Goal: Find specific page/section: Find specific page/section

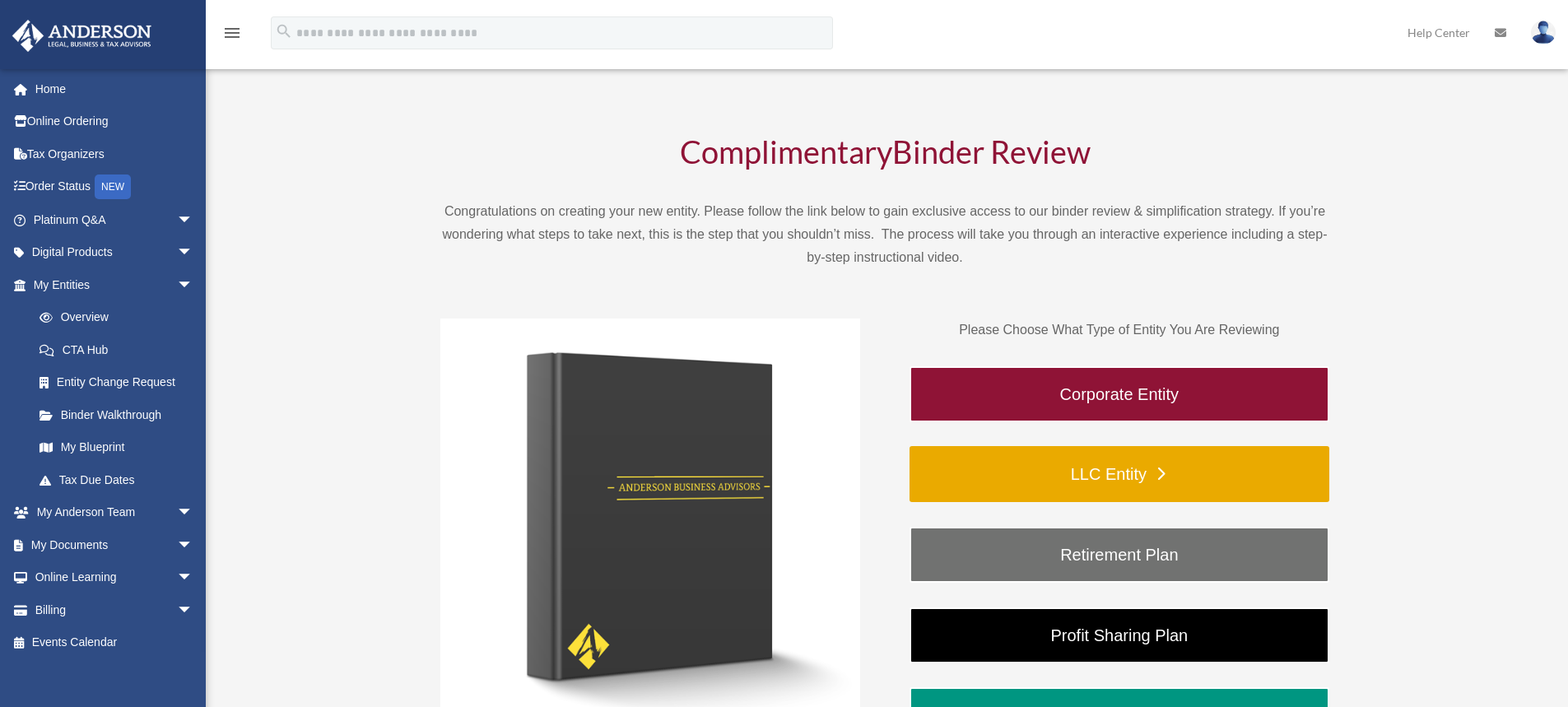
scroll to position [165, 0]
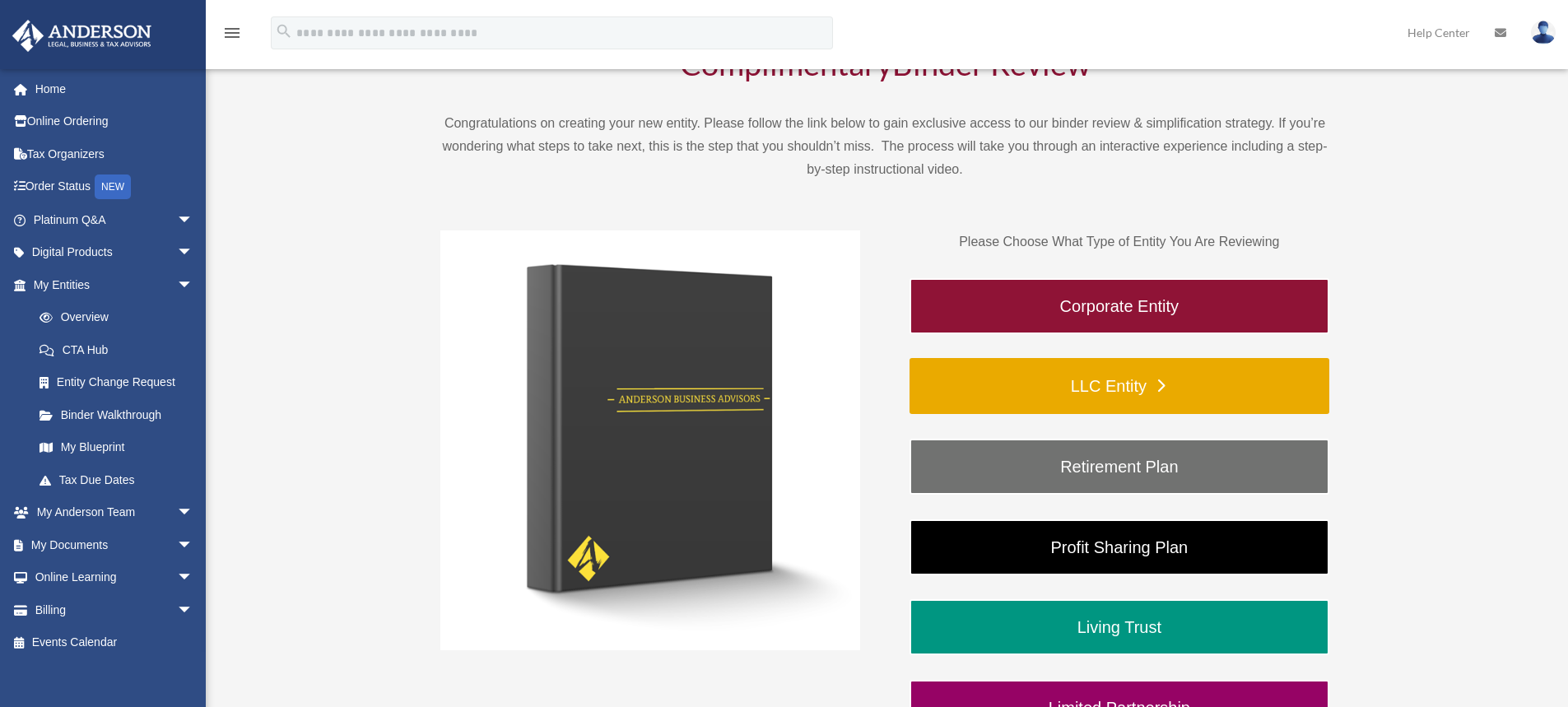
click at [1096, 393] on link "LLC Entity" at bounding box center [1119, 386] width 420 height 56
click at [1156, 382] on link "LLC Entity" at bounding box center [1119, 386] width 420 height 56
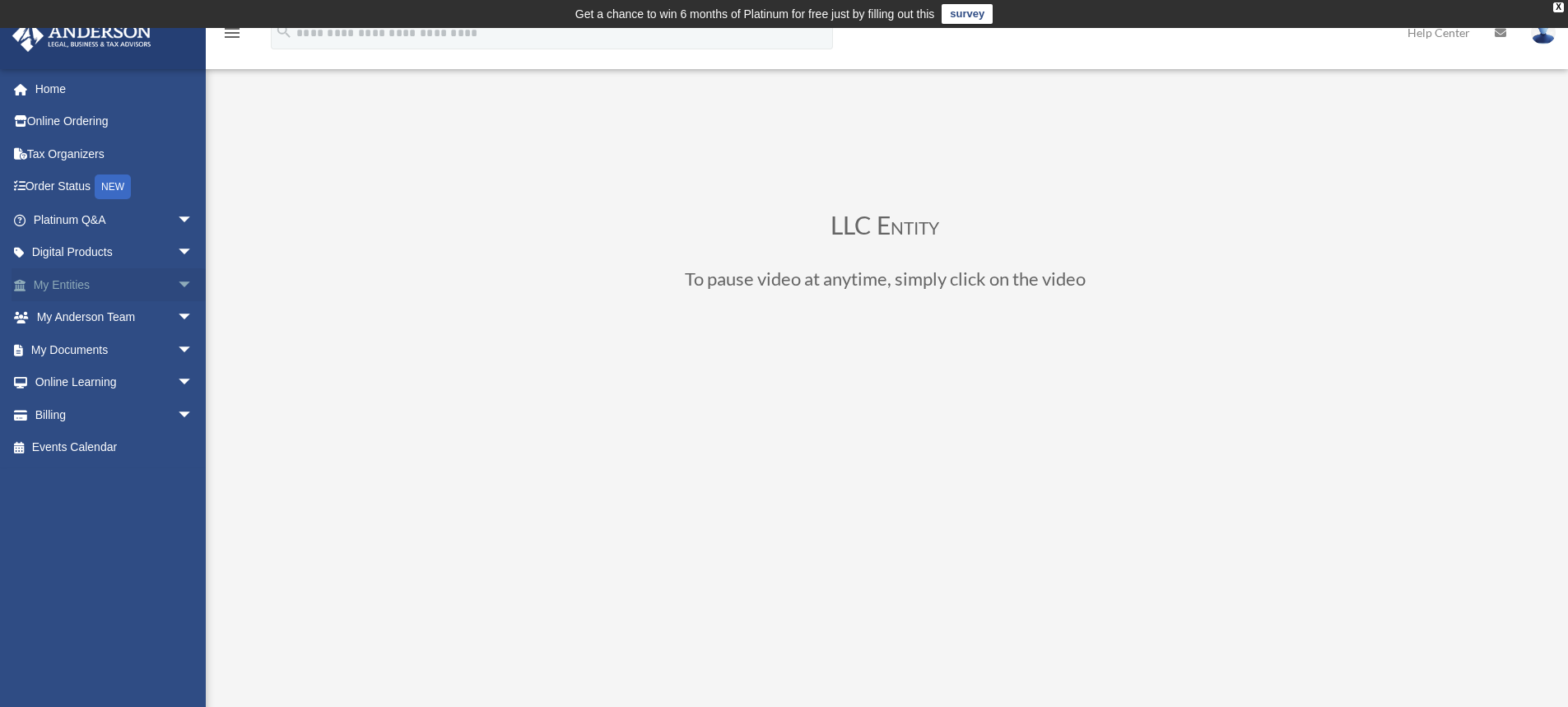
click at [177, 285] on span "arrow_drop_down" at bounding box center [193, 285] width 33 height 34
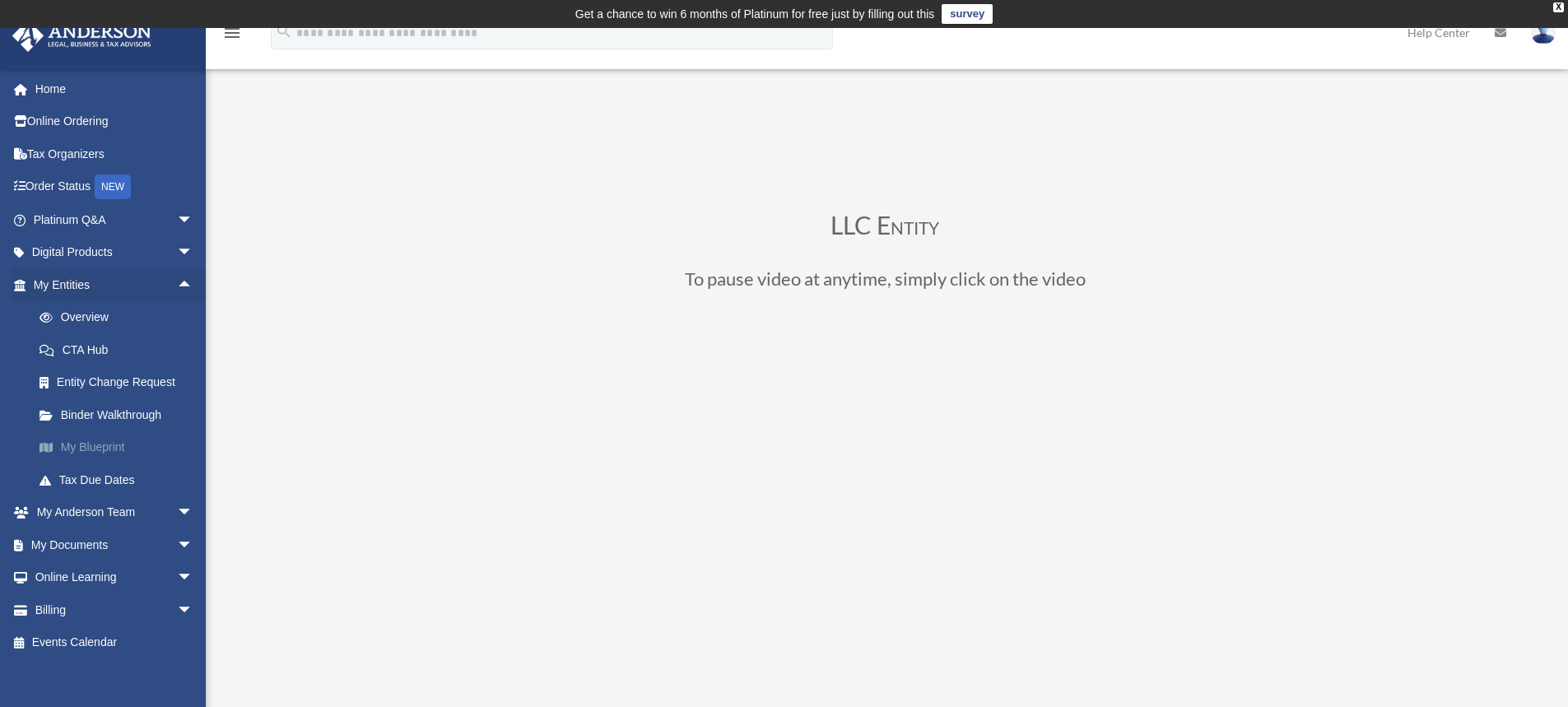
click at [116, 454] on link "My Blueprint" at bounding box center [120, 447] width 195 height 33
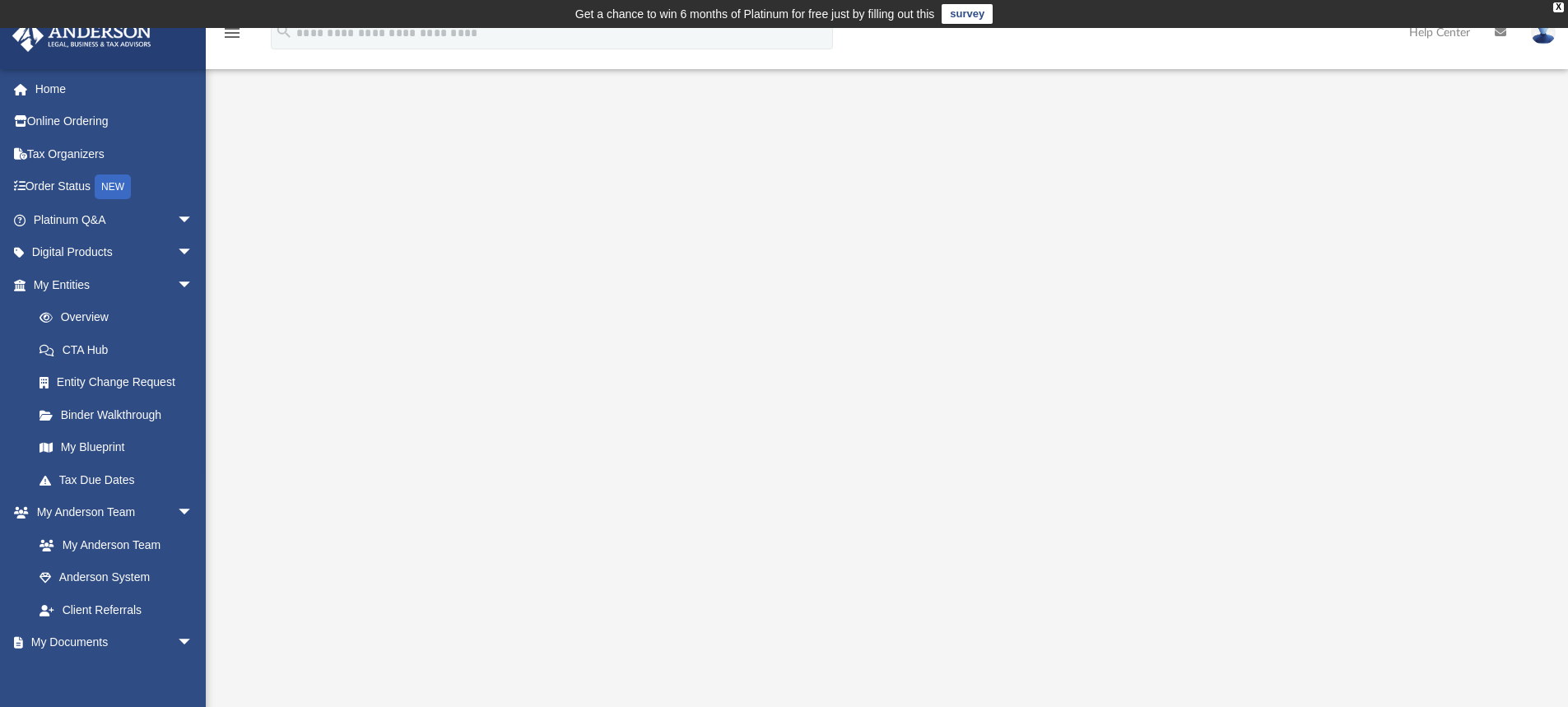
scroll to position [83, 0]
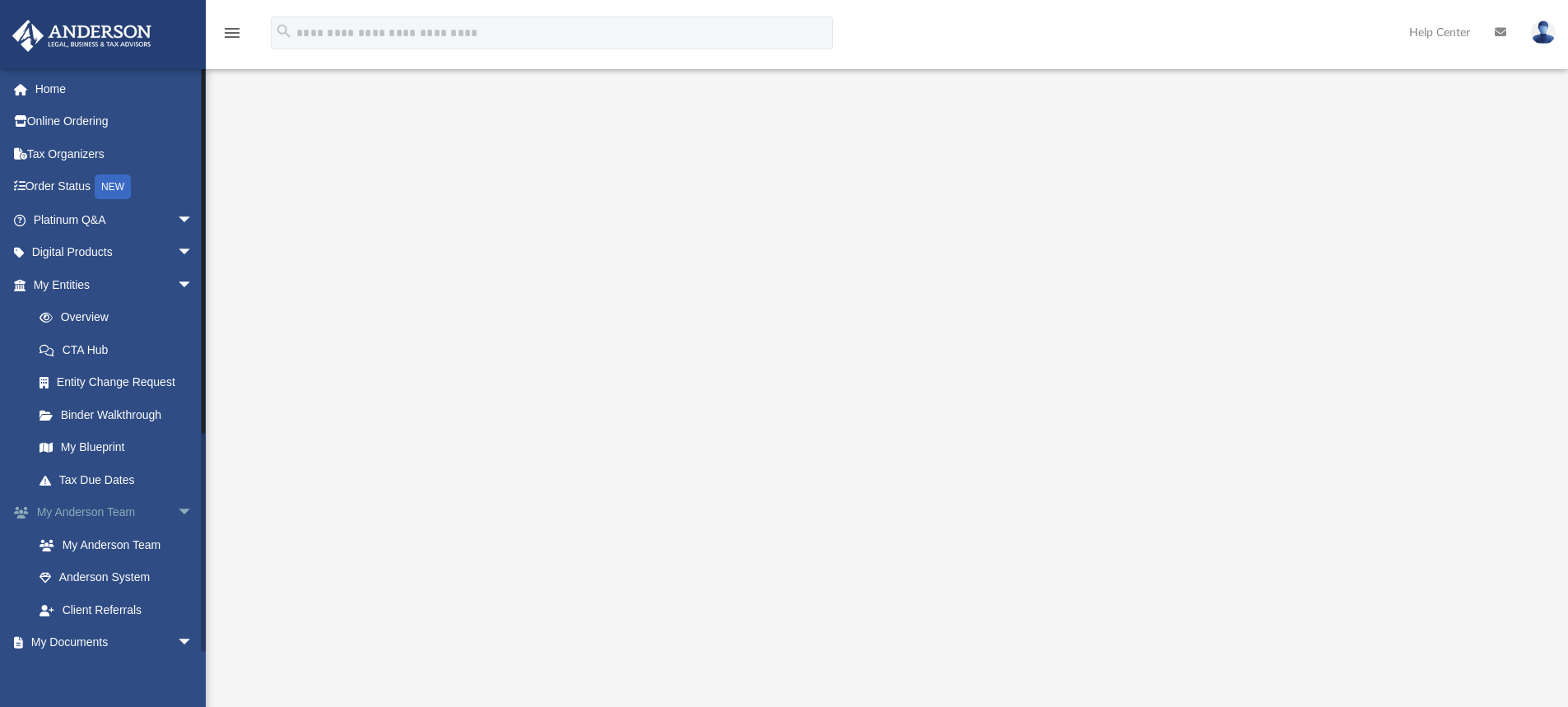
click at [177, 512] on span "arrow_drop_down" at bounding box center [193, 513] width 33 height 34
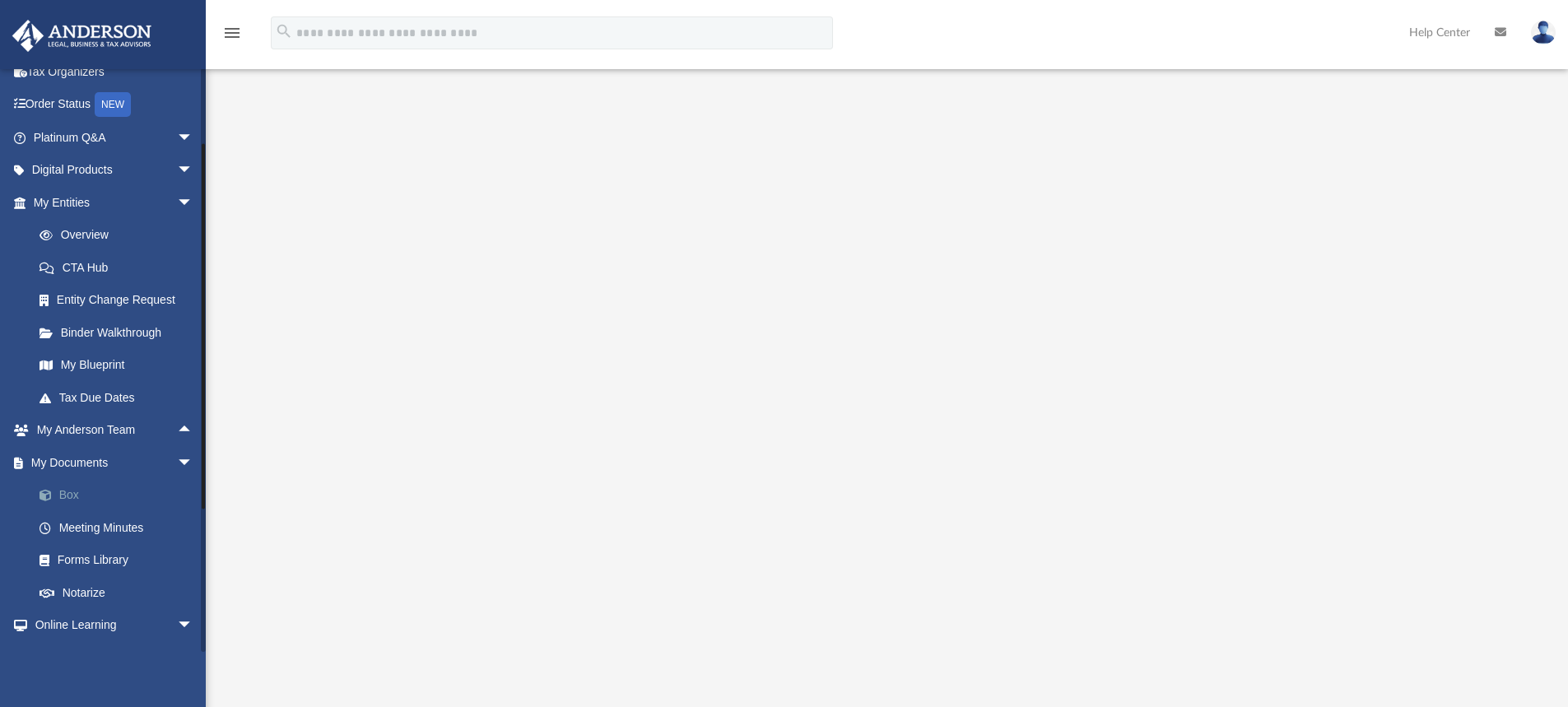
click at [63, 495] on link "Box" at bounding box center [120, 495] width 195 height 33
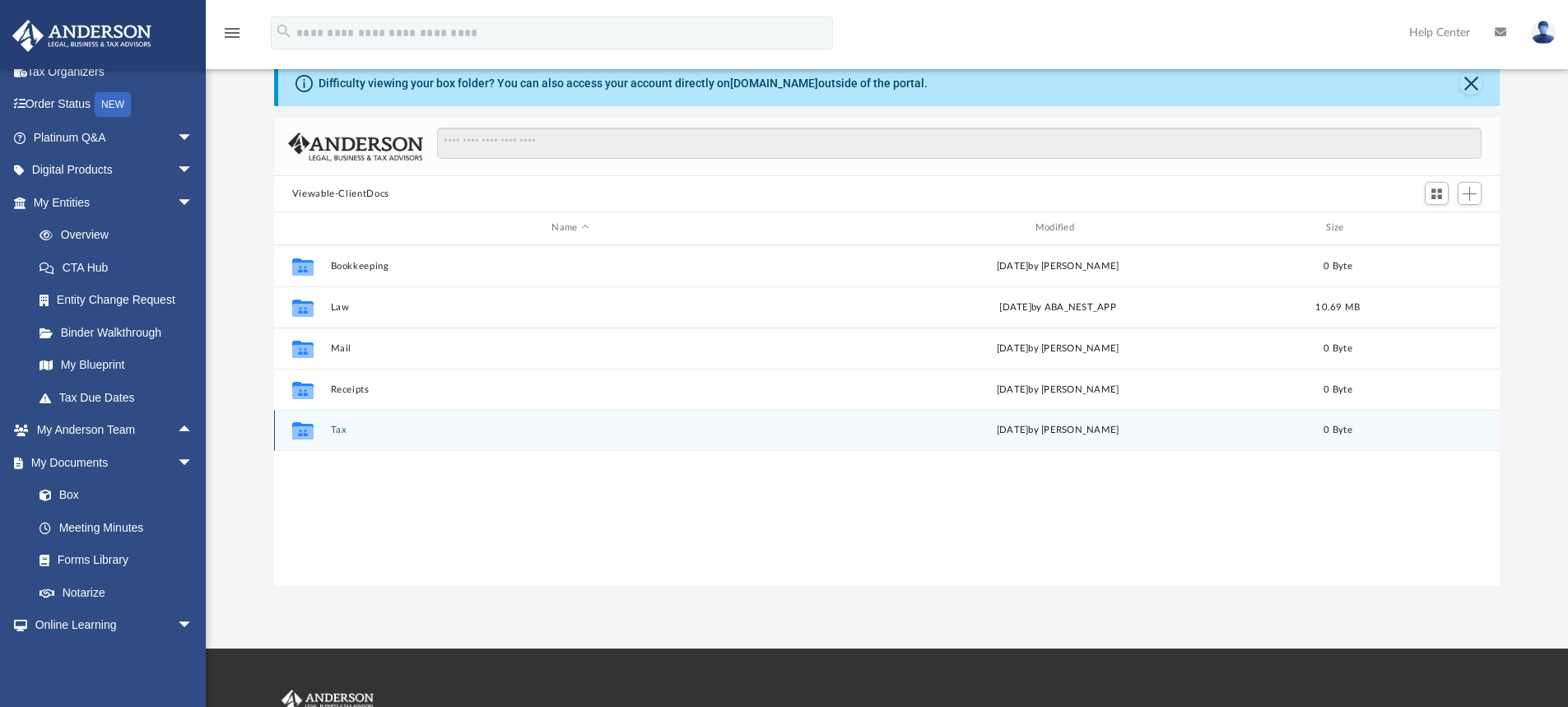
scroll to position [362, 1213]
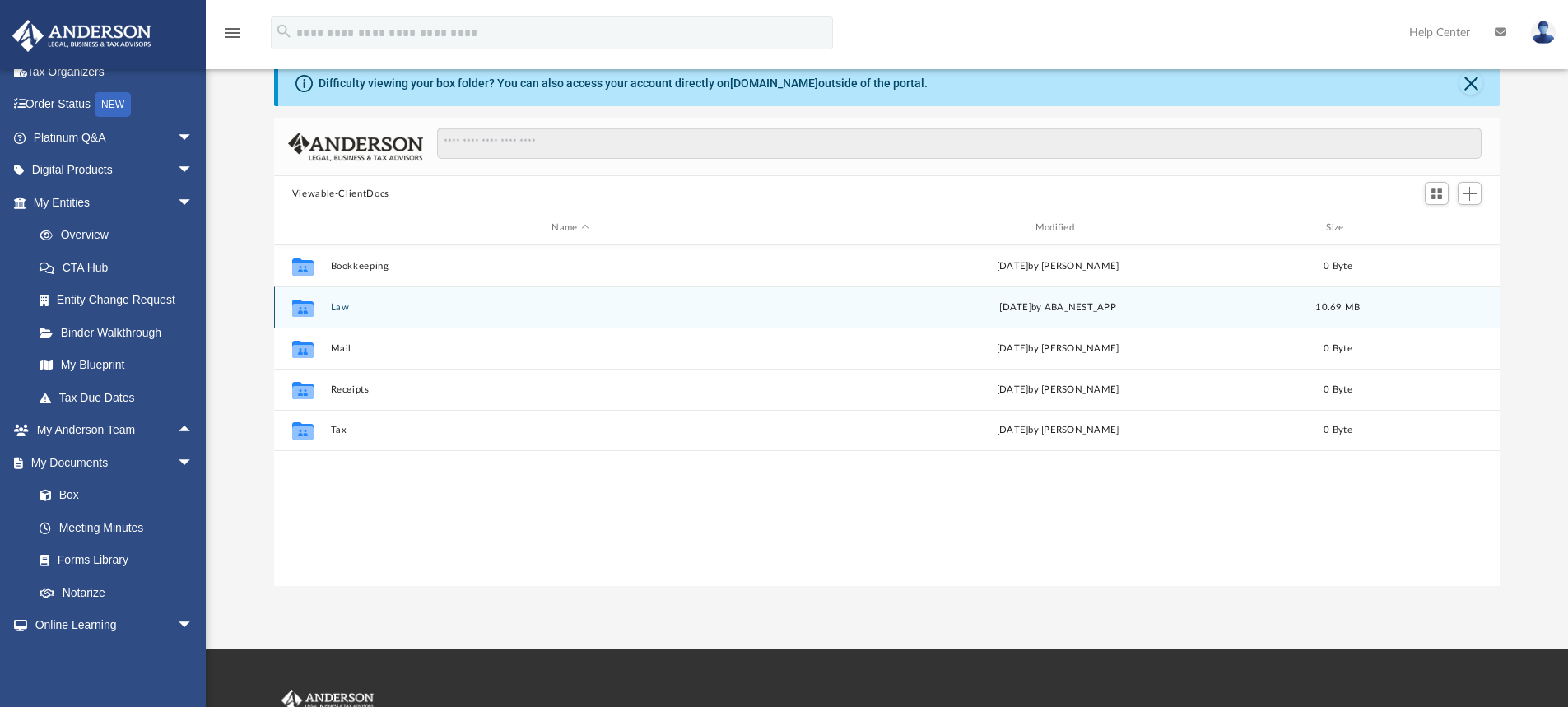
click at [348, 306] on button "Law" at bounding box center [570, 308] width 480 height 11
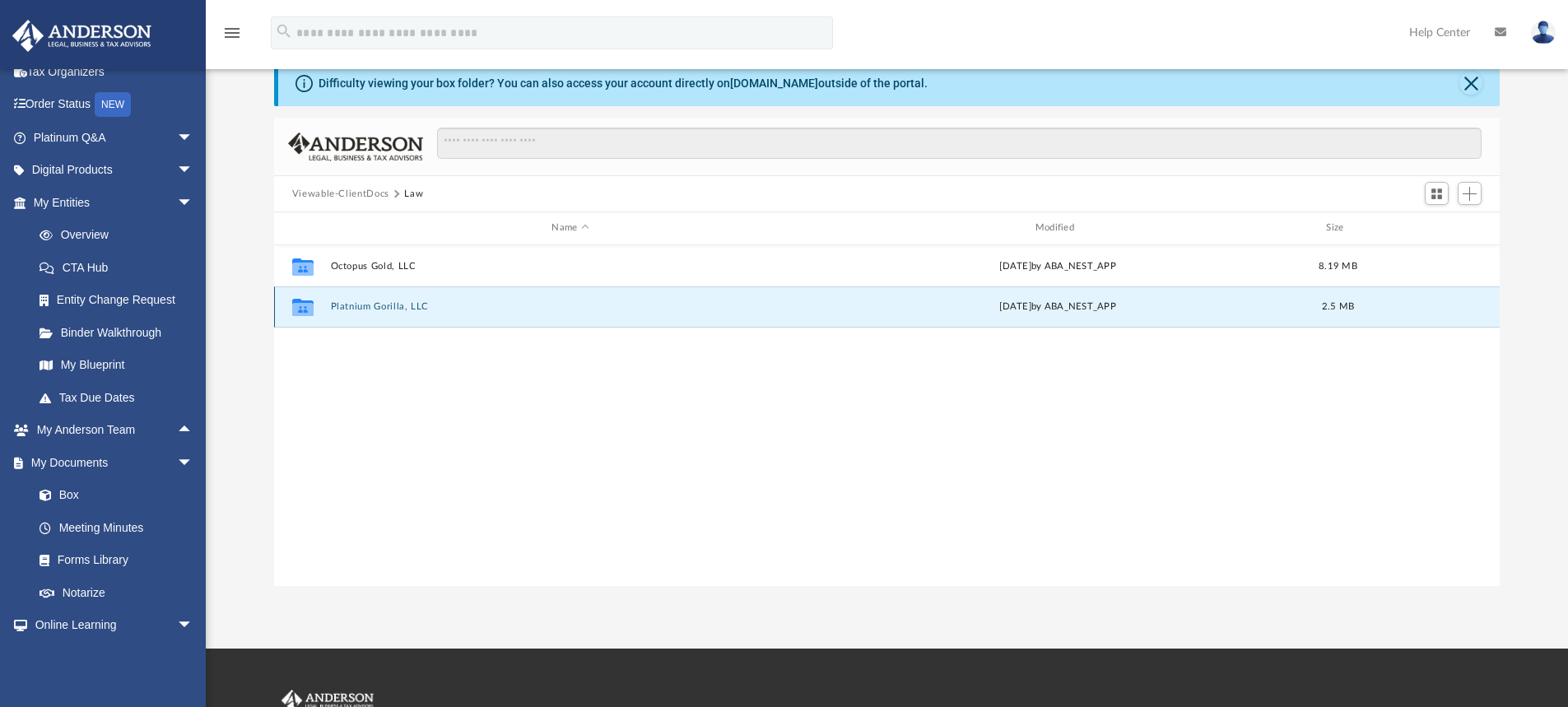
click at [364, 309] on button "Platnium Gorilla, LLC" at bounding box center [570, 307] width 480 height 11
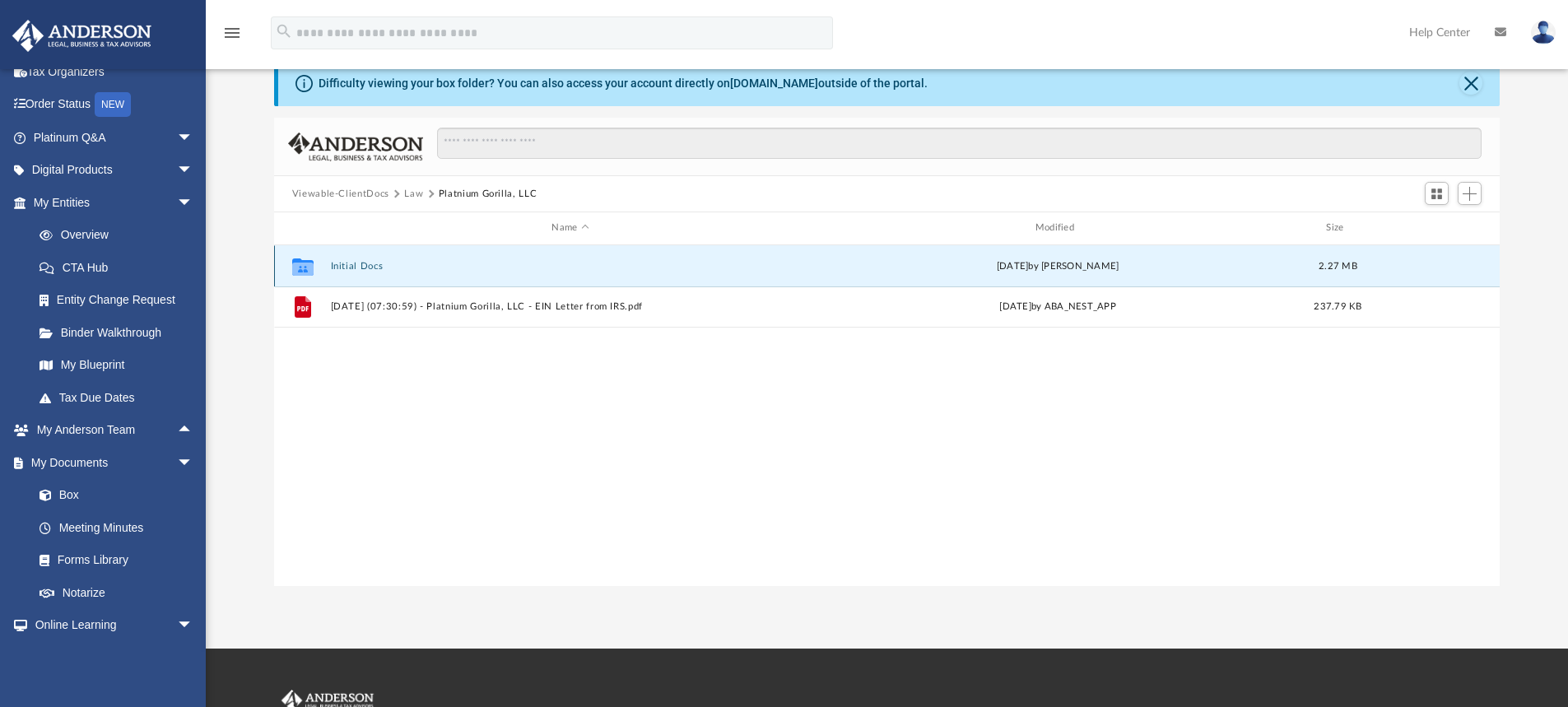
click at [363, 271] on button "Initial Docs" at bounding box center [570, 267] width 480 height 11
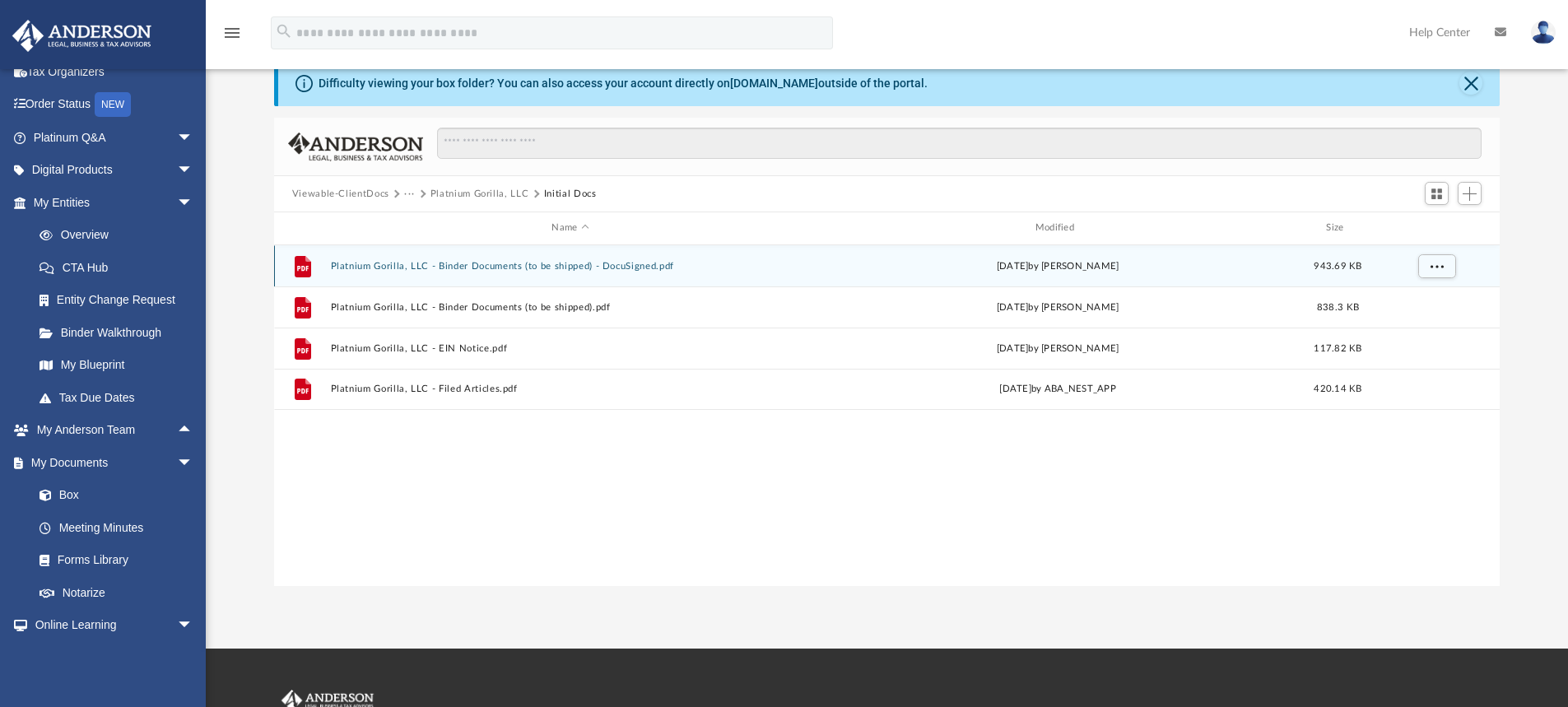
click at [541, 261] on button "Platnium Gorilla, LLC - Binder Documents (to be shipped) - DocuSigned.pdf" at bounding box center [570, 267] width 480 height 11
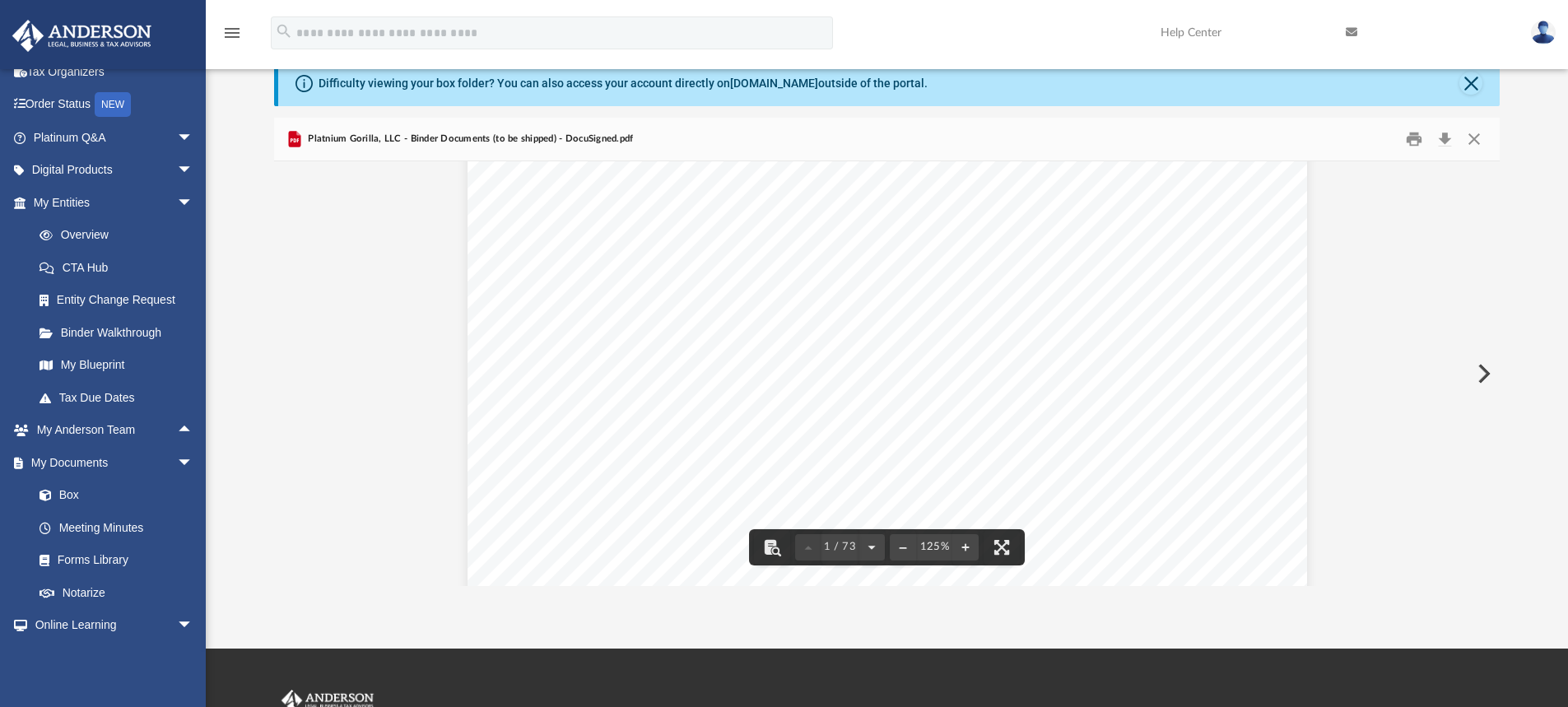
scroll to position [247, 0]
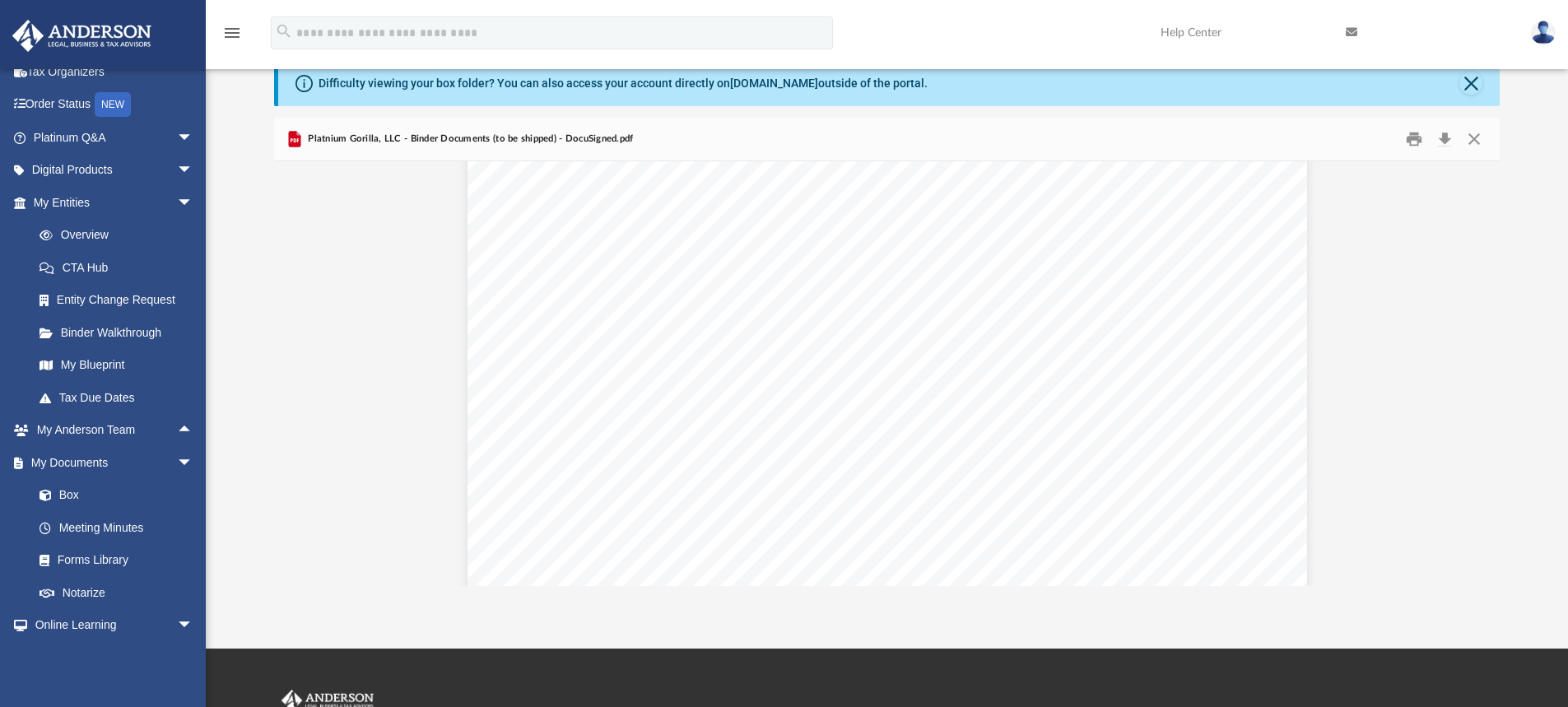
click at [267, 484] on div "Difficulty viewing your box folder? You can also access your account directly o…" at bounding box center [887, 324] width 1363 height 526
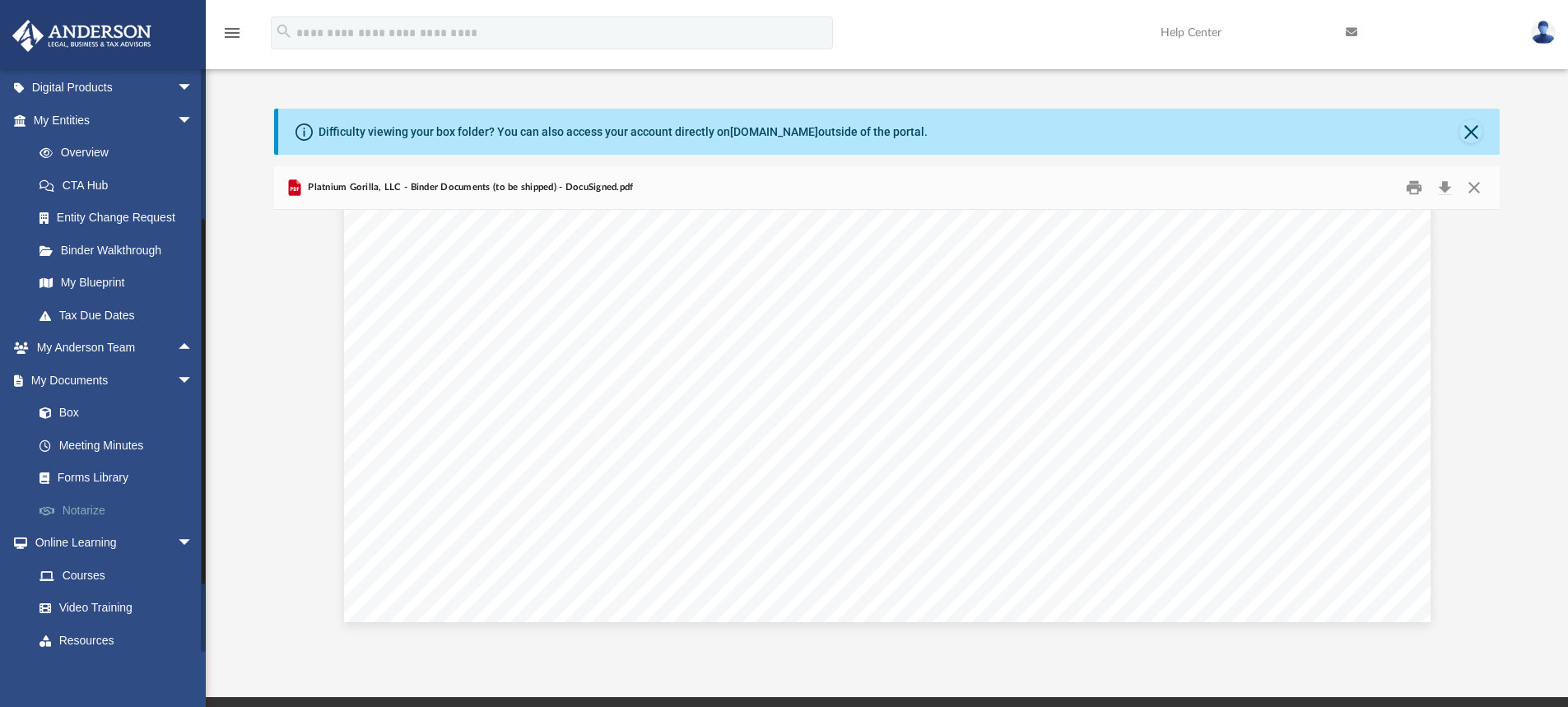
scroll to position [239, 0]
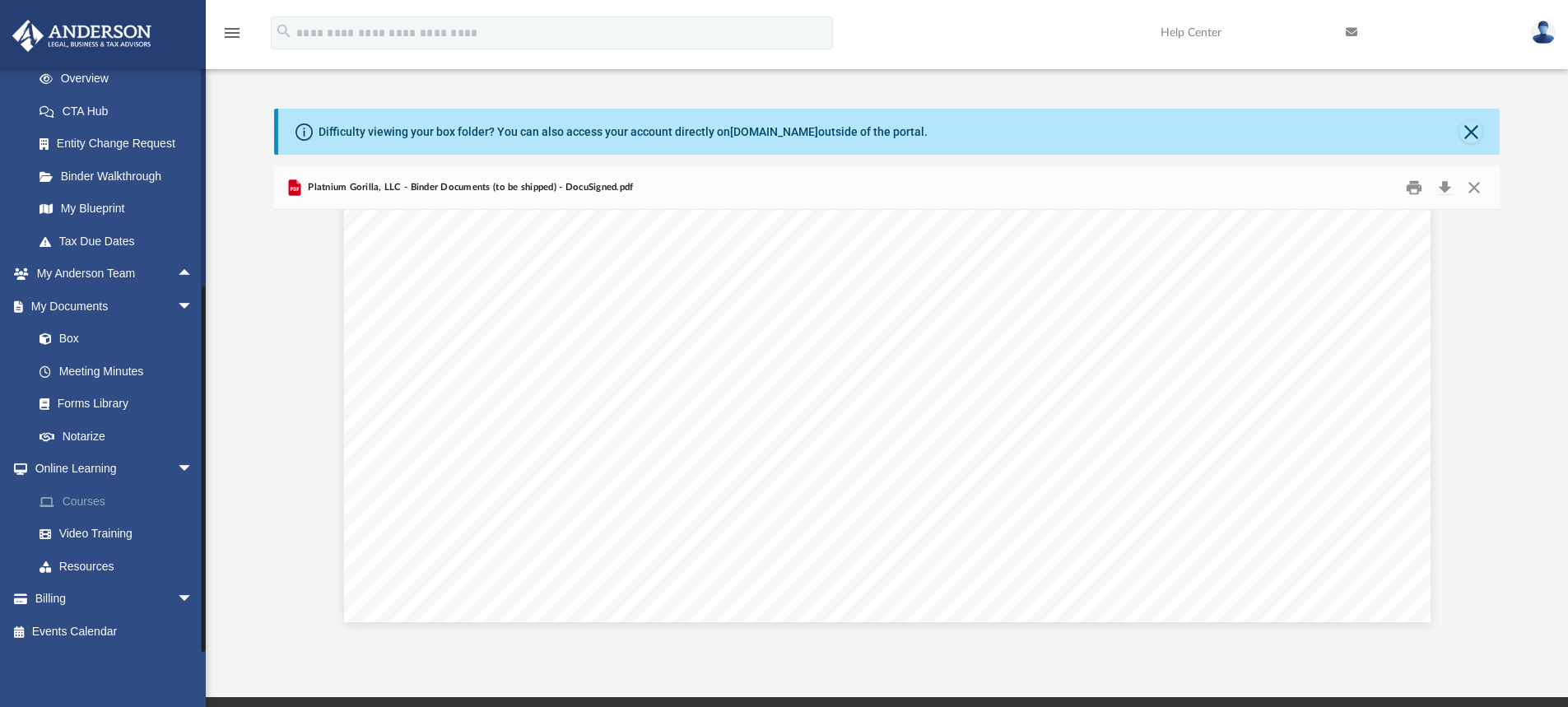
click at [89, 499] on link "Courses" at bounding box center [120, 501] width 195 height 33
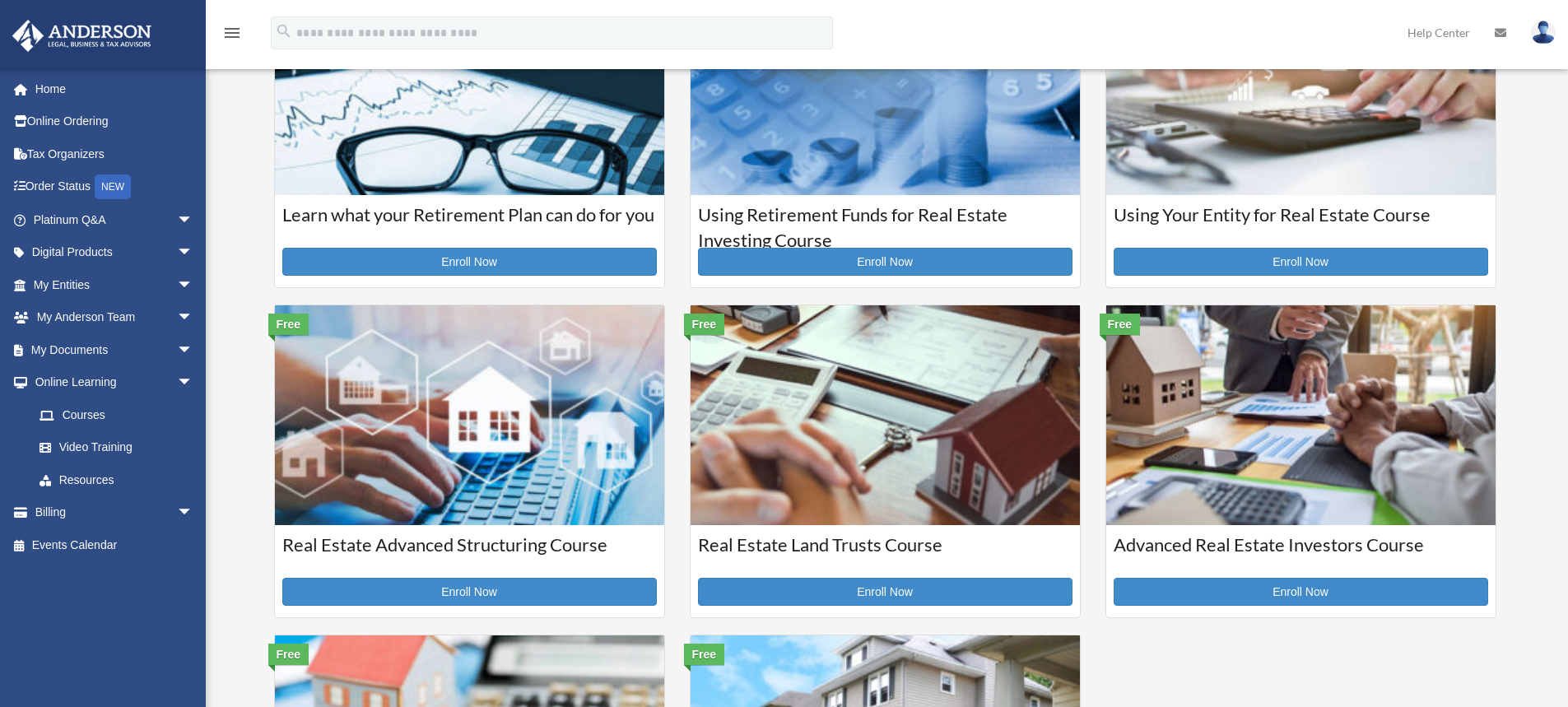
scroll to position [165, 0]
